Goal: Task Accomplishment & Management: Use online tool/utility

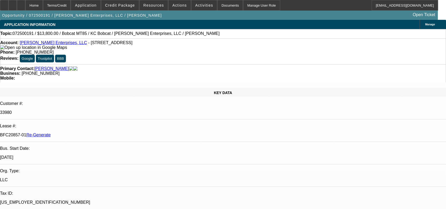
select select "0"
select select "2"
select select "0"
select select "2"
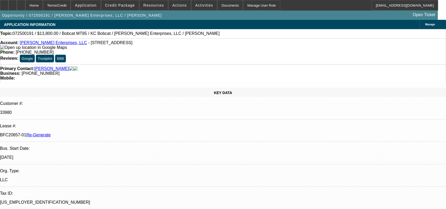
select select "0"
select select "2"
select select "0"
select select "0.15"
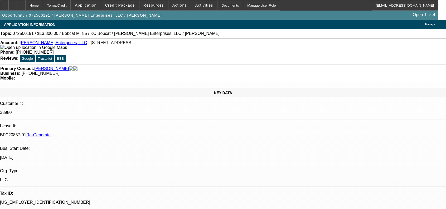
select select "2"
select select "0"
select select "1"
select select "2"
select select "6"
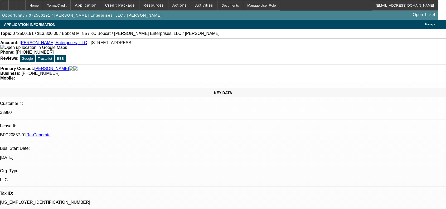
select select "1"
select select "2"
select select "6"
select select "1"
select select "2"
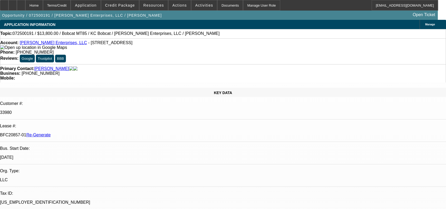
select select "6"
select select "1"
select select "2"
select select "6"
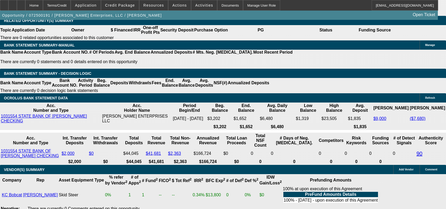
scroll to position [982, 0]
